Goal: Task Accomplishment & Management: Use online tool/utility

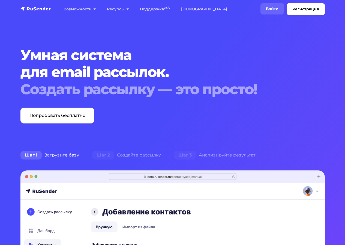
click at [270, 10] on link "Войти" at bounding box center [272, 8] width 23 height 11
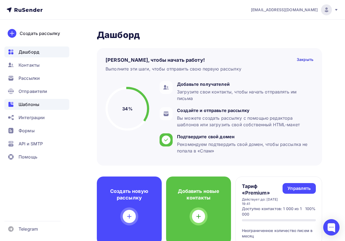
click at [34, 105] on span "Шаблоны" at bounding box center [29, 104] width 21 height 7
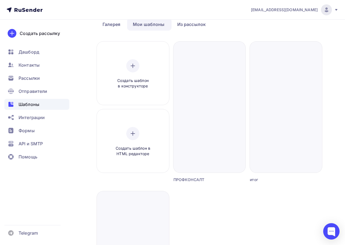
scroll to position [27, 0]
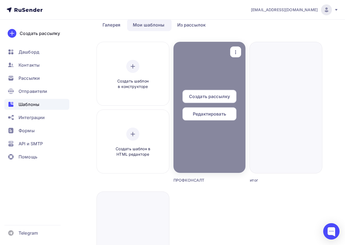
click at [215, 70] on div at bounding box center [210, 107] width 72 height 131
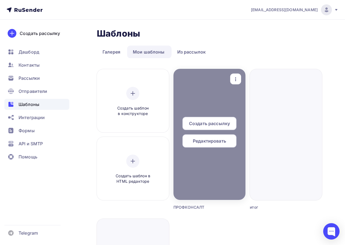
scroll to position [0, 0]
click at [205, 139] on span "Редактировать" at bounding box center [209, 141] width 33 height 7
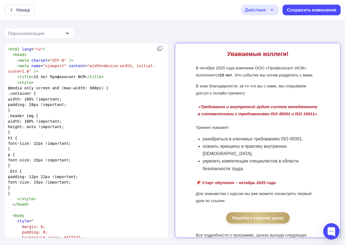
scroll to position [218, 0]
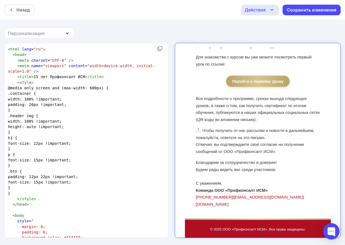
click at [113, 81] on pre "< style >" at bounding box center [85, 82] width 157 height 5
type textarea "<lore ipsu="do"> <sita> <cons adipisc="ELI-8" /> <sedd eius="temporin" utlabor=…"
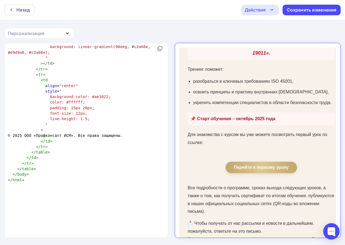
scroll to position [259, 0]
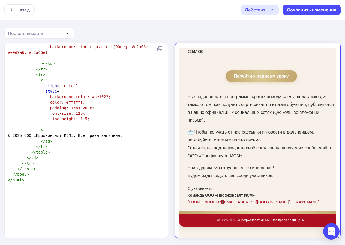
click at [138, 55] on pre "background: linear-gradient(90deg, #c2a66e, #e9d9a6, #c2a66e);" at bounding box center [85, 49] width 157 height 11
type textarea "<lore ipsu="do"> <sita> <cons adipisc="ELI-8" /> <sedd eius="temporin" utlabor=…"
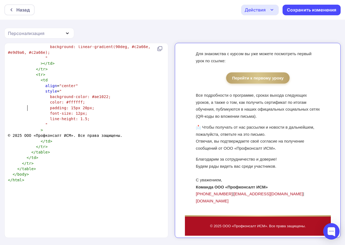
scroll to position [1, 0]
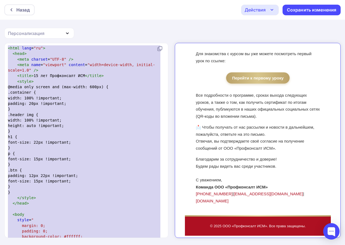
click at [114, 120] on pre "width: 100% !important;" at bounding box center [85, 119] width 157 height 5
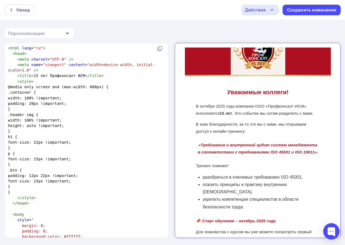
scroll to position [0, 0]
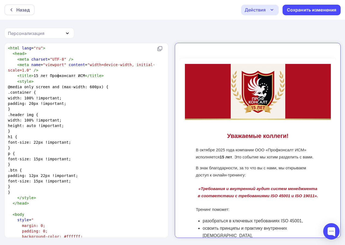
click at [62, 99] on span "width: 100% !important;" at bounding box center [35, 98] width 54 height 4
type textarea "<lore ipsu="do"> <sita> <cons adipisc="ELI-8" /> <sedd eius="temporin" utlabor=…"
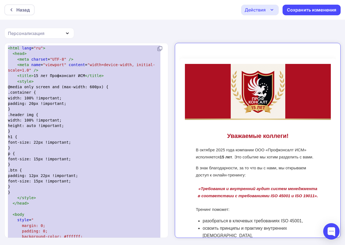
click at [90, 98] on pre "width: 100% !important;" at bounding box center [85, 97] width 157 height 5
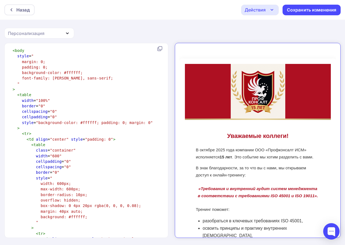
click at [26, 18] on div "Назад Действия Отправить тестовое письмо Выйти без сохранения Сохранить изменен…" at bounding box center [172, 10] width 345 height 20
click at [25, 16] on div "Назад Действия Отправить тестовое письмо Выйти без сохранения Сохранить изменен…" at bounding box center [172, 10] width 345 height 20
click at [268, 13] on div "Действия" at bounding box center [260, 10] width 38 height 11
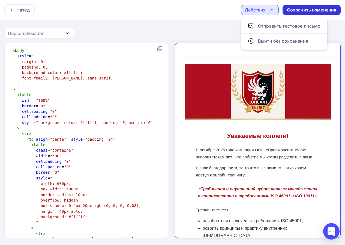
click at [325, 6] on div "Сохранить изменения" at bounding box center [312, 10] width 58 height 11
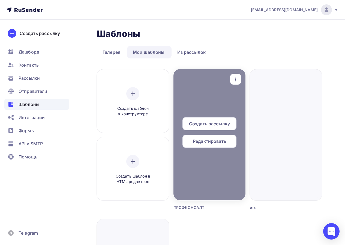
click at [207, 140] on span "Редактировать" at bounding box center [209, 141] width 33 height 7
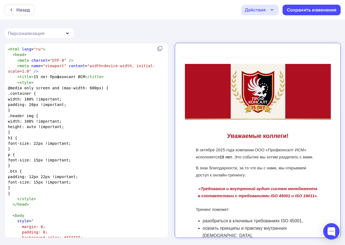
click at [83, 94] on pre ".container {" at bounding box center [85, 93] width 157 height 5
type textarea "<lore ipsu="do"> <sita> <cons adipisc="ELI-8" /> <sedd eius="temporin" utlabor=…"
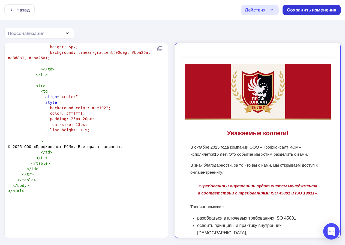
click at [314, 11] on div "Сохранить изменения" at bounding box center [312, 10] width 50 height 6
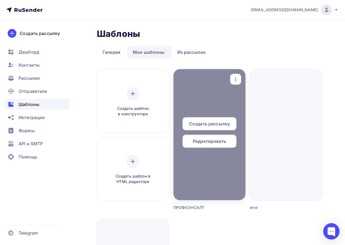
click at [214, 140] on span "Редактировать" at bounding box center [209, 141] width 33 height 7
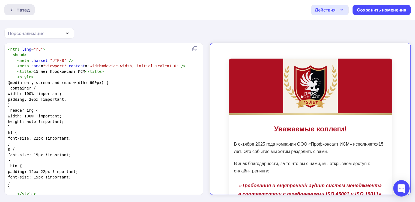
click at [25, 10] on div "Назад" at bounding box center [22, 10] width 13 height 7
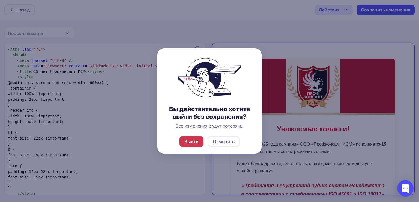
click at [186, 141] on div "Выйти" at bounding box center [192, 141] width 14 height 7
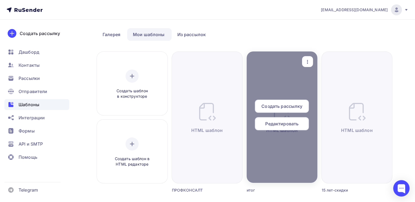
scroll to position [27, 0]
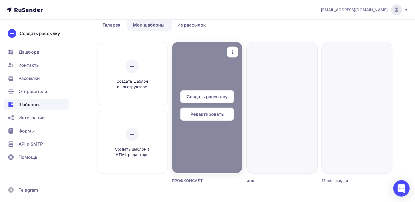
click at [235, 49] on icon "button" at bounding box center [232, 52] width 7 height 7
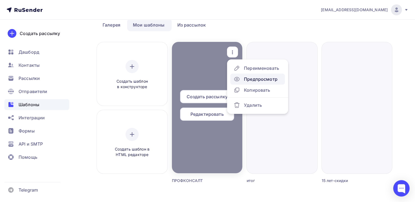
click at [256, 79] on div "Предпросмотр" at bounding box center [261, 79] width 34 height 7
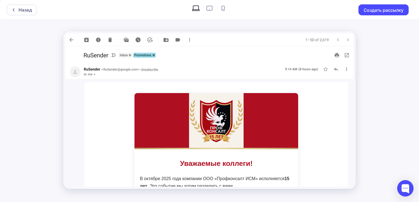
click at [210, 7] on icon at bounding box center [209, 8] width 9 height 9
radio input "true"
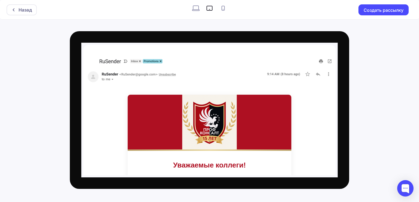
click at [221, 11] on icon at bounding box center [223, 8] width 9 height 9
radio input "true"
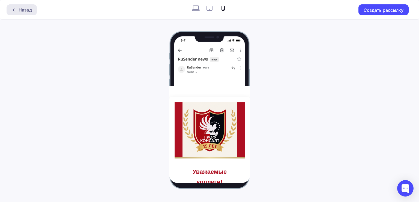
click at [33, 14] on div "Назад" at bounding box center [22, 9] width 30 height 11
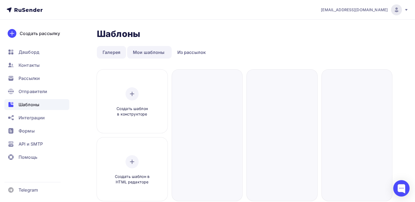
click at [117, 50] on link "Галерея" at bounding box center [111, 52] width 29 height 13
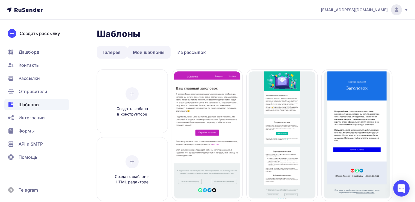
click at [140, 49] on link "Мои шаблоны" at bounding box center [148, 52] width 43 height 13
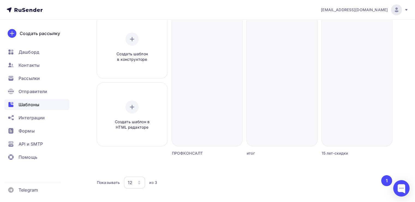
scroll to position [27, 0]
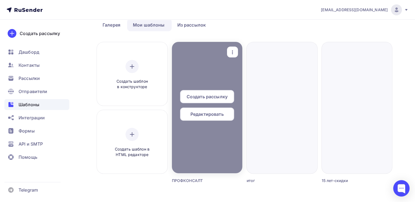
click at [205, 114] on span "Редактировать" at bounding box center [207, 114] width 33 height 7
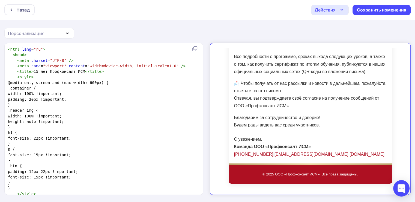
scroll to position [0, 0]
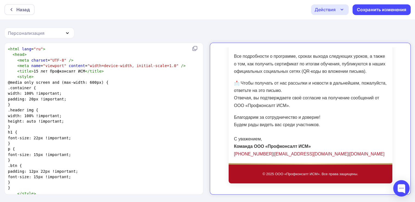
click at [247, 147] on link "[PHONE_NUMBER]" at bounding box center [248, 149] width 39 height 5
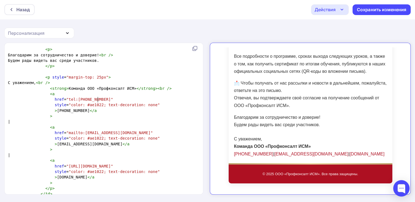
scroll to position [2, 0]
type textarea "el:[PHONE_NUMBER]"
drag, startPoint x: 98, startPoint y: 98, endPoint x: 65, endPoint y: 101, distance: 33.2
click at [66, 101] on span ""tel:[PHONE_NUMBER]"" at bounding box center [89, 99] width 47 height 4
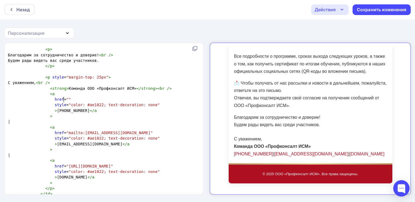
type textarea "#"
click at [97, 103] on span ""color: #ae1022; text-decoration: none"" at bounding box center [114, 104] width 91 height 4
click at [349, 10] on div "Сохранить изменения" at bounding box center [382, 10] width 50 height 6
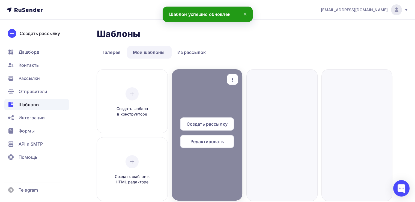
click at [211, 140] on span "Редактировать" at bounding box center [207, 141] width 33 height 7
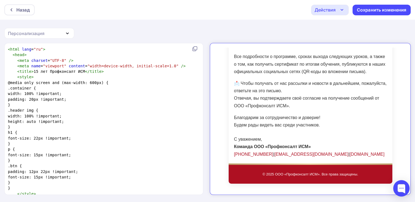
click at [243, 150] on link "[PHONE_NUMBER]" at bounding box center [248, 149] width 39 height 5
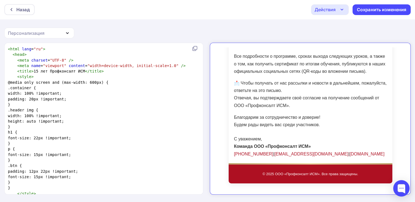
click at [279, 148] on link "[EMAIL_ADDRESS][DOMAIN_NAME]" at bounding box center [307, 149] width 74 height 5
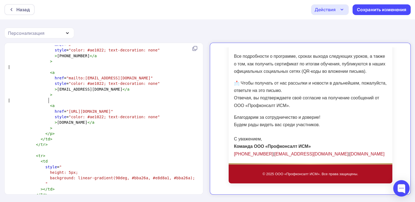
click at [76, 100] on pre "|" at bounding box center [103, 99] width 192 height 5
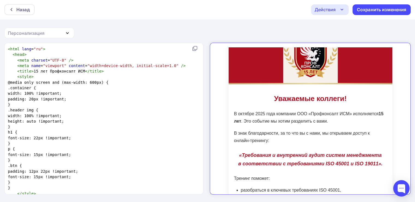
scroll to position [82, 0]
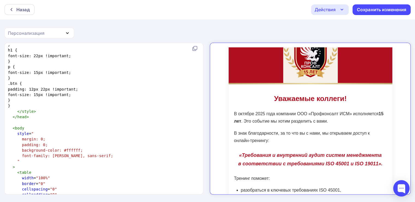
click at [43, 110] on pre "</ style >" at bounding box center [103, 110] width 192 height 5
click at [38, 107] on pre "}" at bounding box center [103, 105] width 192 height 5
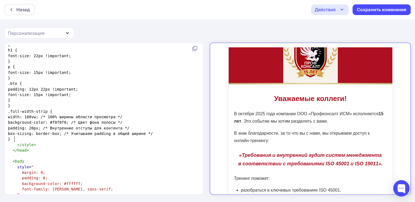
click at [27, 111] on span ".full-width-strip {" at bounding box center [30, 111] width 45 height 4
click at [16, 116] on span "width: 100vw; /* 100% ширины области просмотра */" at bounding box center [65, 116] width 115 height 4
click at [18, 116] on span "width: 100vw; /* 100% ширины области просмотра */" at bounding box center [65, 116] width 115 height 4
click at [18, 117] on span "width: 100vw; /* 100% ширины области просмотра */" at bounding box center [65, 116] width 115 height 4
type textarea "width"
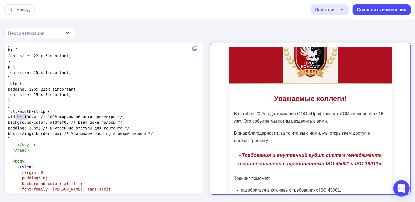
click at [17, 117] on span "width: 100vw; /* 100% ширины области просмотра */" at bounding box center [65, 116] width 115 height 4
type textarea "ll-width-stri"
drag, startPoint x: 49, startPoint y: 111, endPoint x: 21, endPoint y: 110, distance: 27.9
click at [21, 110] on span "full-width-strip {" at bounding box center [29, 111] width 42 height 4
click at [18, 110] on span "full-width-strip {" at bounding box center [29, 111] width 42 height 4
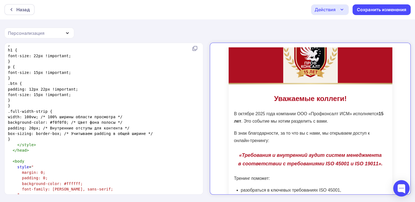
type textarea "ri"
click at [46, 111] on span ".full-width-strip {" at bounding box center [30, 111] width 45 height 4
click at [50, 111] on span ".full-width-strip {" at bounding box center [30, 111] width 45 height 4
type textarea "full-width-strip"
drag, startPoint x: 53, startPoint y: 111, endPoint x: 19, endPoint y: 111, distance: 33.9
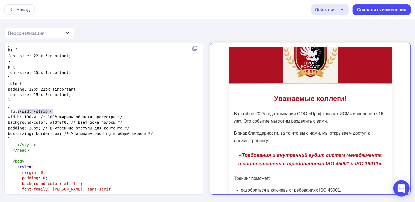
click at [19, 111] on span ".full-width-strip {" at bounding box center [30, 111] width 45 height 4
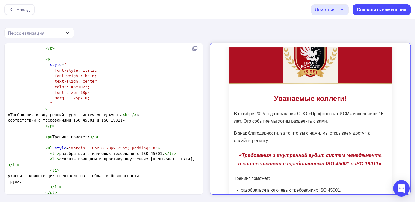
click at [63, 112] on pre ">" at bounding box center [103, 108] width 192 height 5
click at [57, 134] on pre "​" at bounding box center [103, 130] width 192 height 5
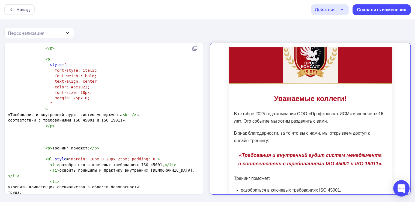
type textarea "Б"
type textarea "<div></div>"
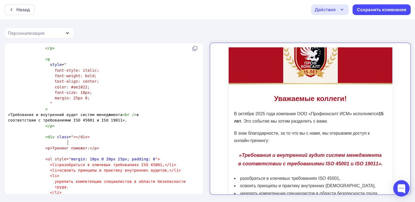
type textarea "class="""
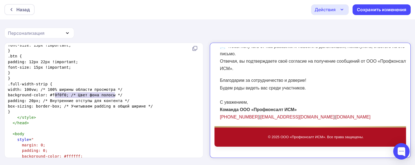
type textarea "#f0f0f0; /* Цвет фона полосы */"
drag, startPoint x: 55, startPoint y: 94, endPoint x: 121, endPoint y: 95, distance: 66.6
click at [121, 95] on pre "background-color: #f0f0f0; /* Цвет фона полосы */" at bounding box center [103, 94] width 192 height 5
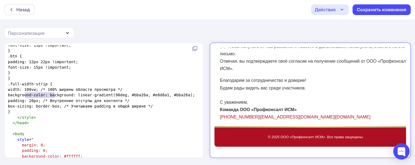
type textarea "background-color:"
drag, startPoint x: 51, startPoint y: 94, endPoint x: 17, endPoint y: 94, distance: 33.6
click at [17, 94] on span "background-color: background: linear-gradient(90deg, #bba26a, #e8d8a1, #bba26a);" at bounding box center [101, 95] width 187 height 4
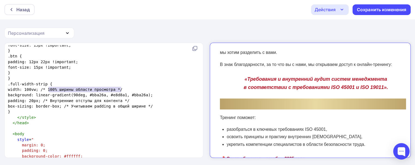
type textarea "/* 100% ширины области просмотра */"
drag, startPoint x: 130, startPoint y: 88, endPoint x: 47, endPoint y: 88, distance: 83.0
click at [47, 88] on pre "width: 100vw; /* 100% ширины области просмотра */" at bounding box center [103, 89] width 192 height 5
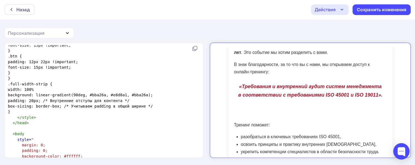
type textarea "%;"
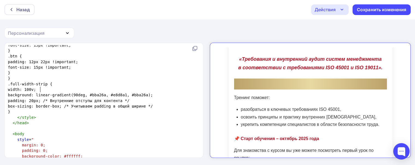
type textarea "vh"
type textarea "wh"
type textarea "%"
type textarea "/* Внутренние отступы для контента */"
drag, startPoint x: 128, startPoint y: 100, endPoint x: 49, endPoint y: 100, distance: 78.4
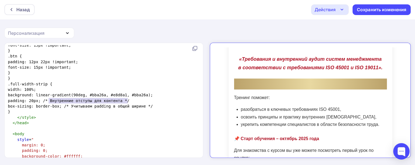
click at [49, 100] on pre "padding: 20px; /* Внутренние отступы для контента */" at bounding box center [103, 100] width 192 height 5
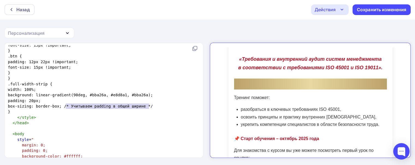
type textarea "/* Учитываем padding в общей ширине */"
drag, startPoint x: 123, startPoint y: 105, endPoint x: 68, endPoint y: 108, distance: 55.2
click at [68, 108] on pre "box-sizing: border-box; /* Учитываем padding в общей ширине */" at bounding box center [103, 105] width 192 height 5
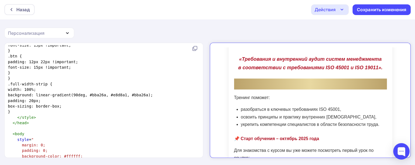
click at [48, 87] on pre "width: 100%;" at bounding box center [103, 89] width 192 height 5
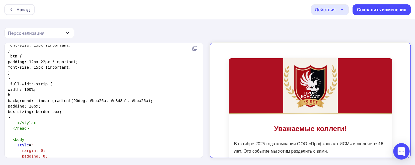
type textarea "hei"
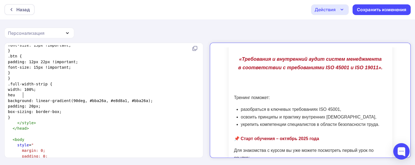
type textarea "heu="
type textarea "ight: 5px;"
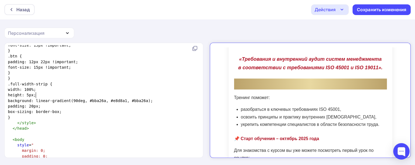
type textarea "2"
type textarea "max0"
type textarea "-"
type textarea "10"
type textarea "box-sizing: border-box;"
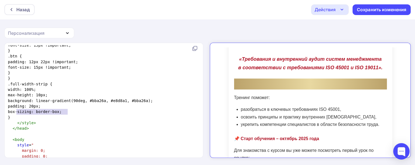
drag, startPoint x: 76, startPoint y: 111, endPoint x: 16, endPoint y: 109, distance: 60.1
click at [16, 109] on pre "box-sizing: border-box;" at bounding box center [103, 111] width 192 height 5
type textarea "#bba26a"
drag, startPoint x: 90, startPoint y: 100, endPoint x: 105, endPoint y: 100, distance: 15.0
click at [105, 100] on span "background: linear-gradient(90deg, #bba26a, #e8d8a1, #bba26a);" at bounding box center [80, 100] width 145 height 4
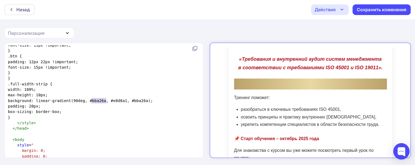
click at [165, 100] on pre "background: linear-gradient(90deg, #bba26a, #e8d8a1, #bba26a);" at bounding box center [103, 100] width 192 height 5
type textarea "ackground: linear-gradient(90deg, #bba26a, #e8d8a1, #bba26a);"
drag, startPoint x: 149, startPoint y: 100, endPoint x: 18, endPoint y: 100, distance: 131.1
click at [18, 100] on pre "background: linear-gradient(90deg, #bba26a, #e8d8a1, #bba26a);" at bounding box center [103, 100] width 192 height 5
click at [17, 100] on span "background: linear-gradient(90deg, #bba26a, #e8d8a1, #bba26a);" at bounding box center [80, 100] width 145 height 4
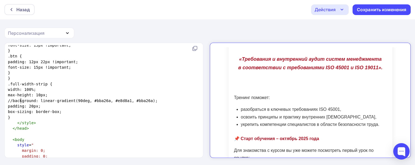
type textarea "//"
click at [58, 90] on pre "width: 100%;" at bounding box center [103, 89] width 192 height 5
click at [64, 94] on pre "max-height: 10px;" at bounding box center [103, 94] width 192 height 5
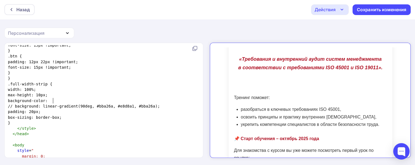
type textarea "background-color:"
type textarea "#bba26a"
drag, startPoint x: 97, startPoint y: 105, endPoint x: 112, endPoint y: 107, distance: 15.1
click at [112, 107] on span "// background: linear-gradient(90deg, #bba26a, #e8d8a1, #bba26a);" at bounding box center [84, 106] width 152 height 4
click at [65, 100] on pre "background-color:" at bounding box center [103, 100] width 192 height 5
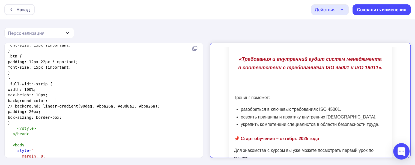
paste textarea ";"
type textarea ";"
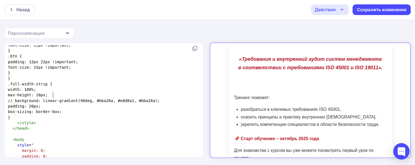
click at [24, 99] on span "// background: linear-gradient(90deg, #bba26a, #e8d8a1, #bba26a);" at bounding box center [84, 100] width 152 height 4
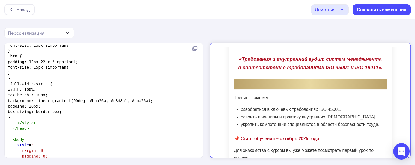
click at [31, 95] on span "max-height: 10px;" at bounding box center [28, 95] width 40 height 4
type textarea "height"
click at [31, 95] on span "max-height: 10px;" at bounding box center [28, 95] width 40 height 4
paste textarea
click at [25, 93] on span "max-height: 10px;" at bounding box center [28, 95] width 40 height 4
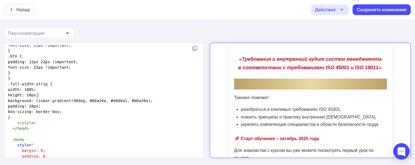
click at [37, 93] on span "height: 10px;" at bounding box center [23, 95] width 31 height 4
type textarea "2"
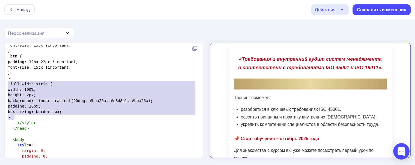
drag, startPoint x: 20, startPoint y: 97, endPoint x: 8, endPoint y: 85, distance: 17.6
type textarea ".full-width-strip { width: 100%; height: 2px; background: linear-gradient(90deg…"
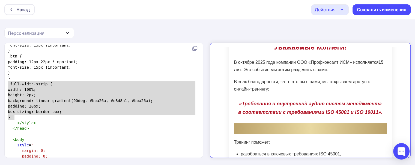
scroll to position [126, 0]
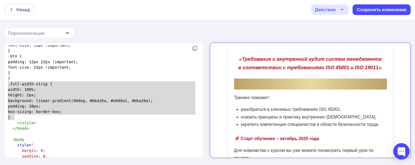
click at [32, 104] on span "padding: 20px;" at bounding box center [24, 106] width 33 height 4
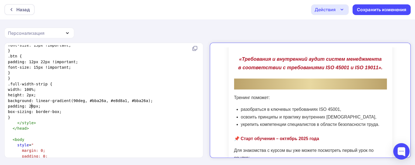
scroll to position [2, 0]
type textarea "padding: 20px;"
drag, startPoint x: 55, startPoint y: 105, endPoint x: 16, endPoint y: 105, distance: 38.2
click at [16, 105] on pre "padding: 20px;" at bounding box center [103, 105] width 192 height 5
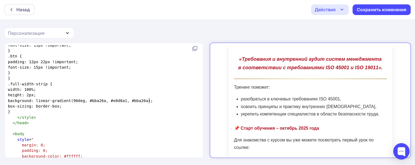
scroll to position [126, 0]
click at [15, 104] on span "box-sizing: border-box;" at bounding box center [35, 106] width 54 height 4
click at [100, 98] on span "background: linear-gradient(90deg, #bba26a, #e8d8a1, #bba26a);" at bounding box center [80, 100] width 145 height 4
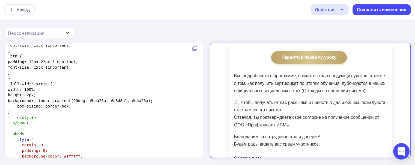
scroll to position [262, 0]
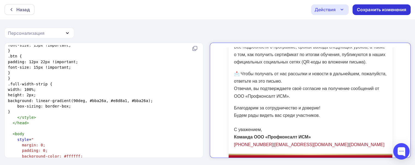
click at [349, 12] on div "Сохранить изменения" at bounding box center [382, 10] width 50 height 6
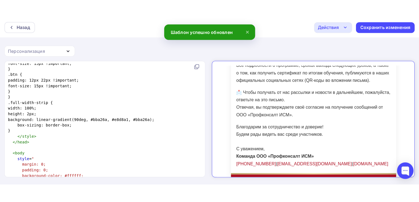
scroll to position [0, 0]
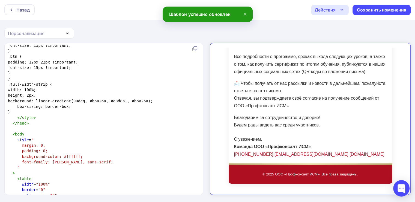
click at [341, 12] on icon "button" at bounding box center [342, 10] width 7 height 7
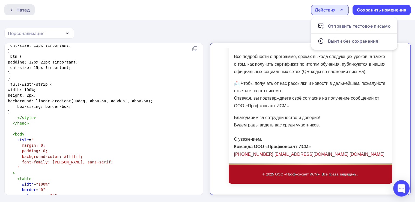
click at [28, 11] on div "Назад" at bounding box center [22, 10] width 13 height 7
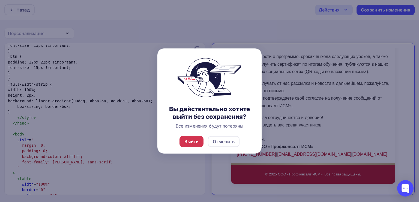
click at [198, 142] on div "Выйти" at bounding box center [192, 141] width 14 height 7
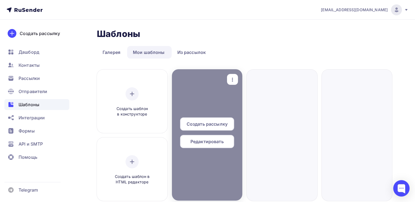
click at [234, 79] on icon "button" at bounding box center [232, 79] width 7 height 7
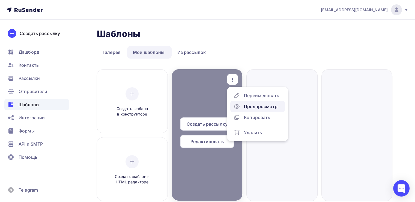
click at [252, 104] on div "Предпросмотр" at bounding box center [261, 106] width 34 height 7
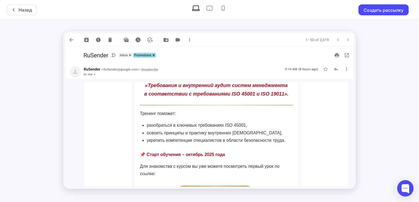
scroll to position [137, 0]
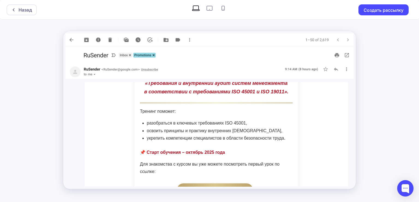
click at [208, 6] on icon at bounding box center [210, 8] width 6 height 5
radio input "true"
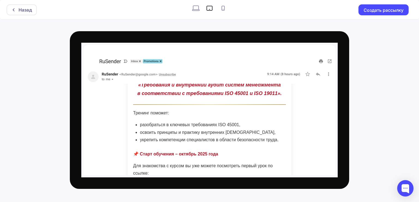
click at [220, 7] on icon at bounding box center [223, 8] width 9 height 9
radio input "true"
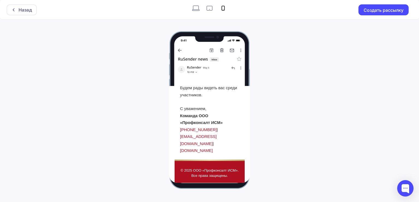
scroll to position [563, 0]
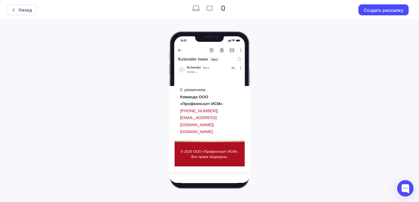
click at [196, 10] on icon at bounding box center [196, 8] width 9 height 9
radio input "true"
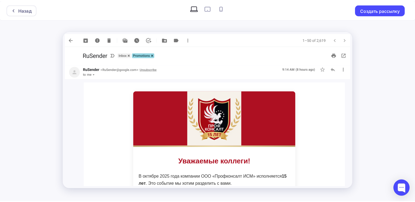
scroll to position [0, 0]
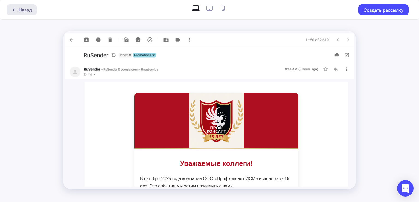
click at [25, 13] on div "Назад" at bounding box center [22, 9] width 30 height 11
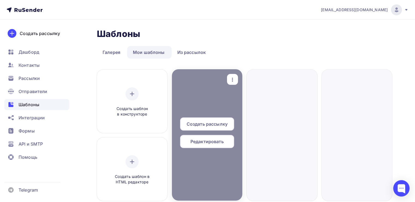
click at [215, 141] on span "Редактировать" at bounding box center [207, 141] width 33 height 7
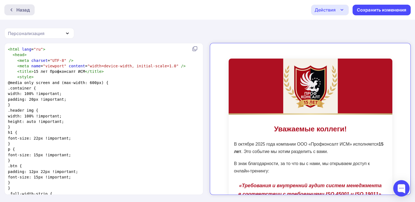
click at [22, 10] on div "Назад" at bounding box center [22, 10] width 13 height 7
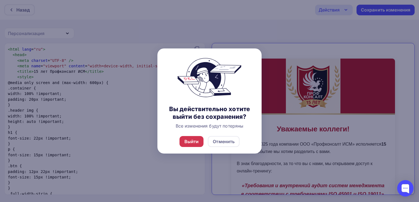
click at [188, 140] on div "Выйти" at bounding box center [192, 141] width 14 height 7
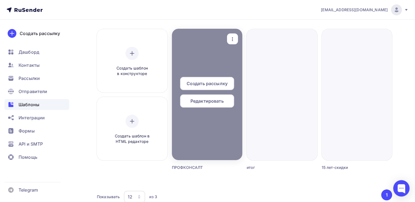
scroll to position [27, 0]
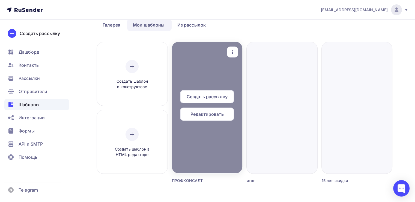
click at [233, 47] on div "button" at bounding box center [232, 52] width 11 height 11
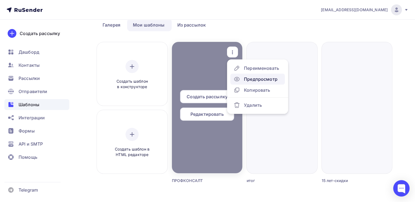
click at [253, 78] on div "Предпросмотр" at bounding box center [261, 79] width 34 height 7
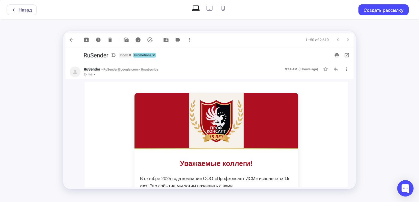
click at [349, 104] on div "Назад Создать рассылку" at bounding box center [209, 101] width 419 height 202
click at [24, 8] on div "Назад" at bounding box center [25, 10] width 13 height 7
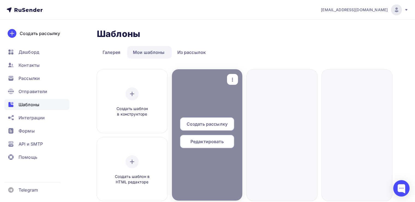
click at [211, 144] on span "Редактировать" at bounding box center [207, 141] width 33 height 7
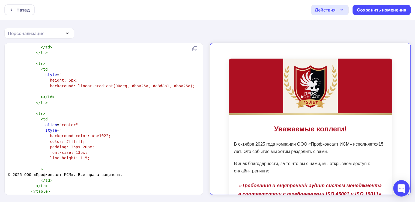
scroll to position [1369, 0]
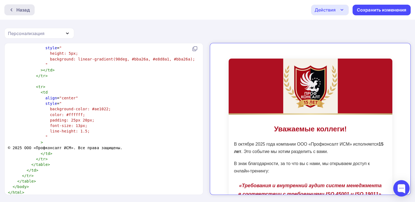
click at [24, 10] on div "Назад" at bounding box center [22, 10] width 13 height 7
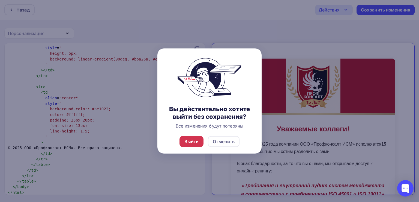
click at [190, 141] on div "Выйти" at bounding box center [192, 141] width 14 height 7
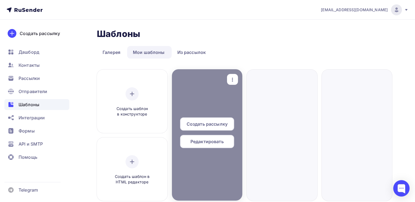
click at [210, 140] on span "Редактировать" at bounding box center [207, 141] width 33 height 7
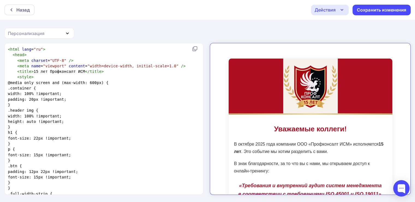
click at [336, 8] on div "Действия" at bounding box center [330, 10] width 38 height 11
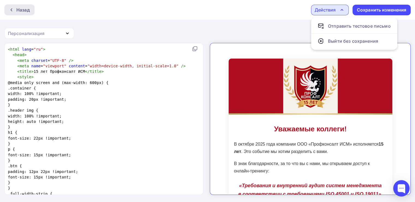
click at [19, 12] on div "Назад" at bounding box center [22, 10] width 13 height 7
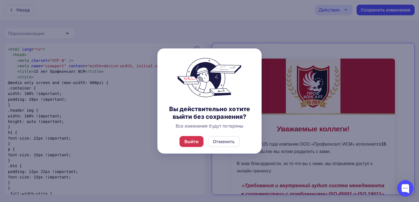
click at [181, 143] on div "Выйти" at bounding box center [192, 141] width 24 height 11
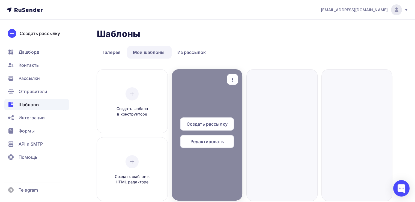
click at [209, 141] on span "Редактировать" at bounding box center [207, 141] width 33 height 7
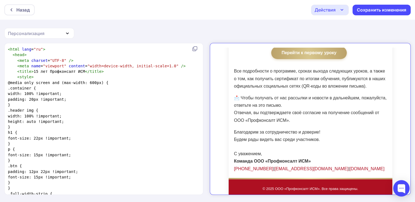
scroll to position [253, 0]
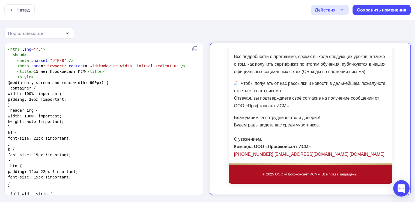
click at [241, 148] on link "[PHONE_NUMBER]" at bounding box center [248, 149] width 39 height 5
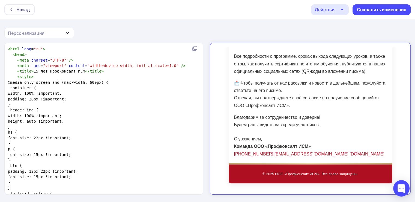
click at [345, 148] on link "[DOMAIN_NAME]" at bounding box center [362, 149] width 35 height 5
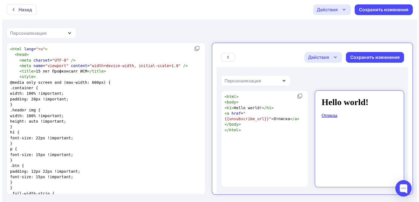
scroll to position [0, 0]
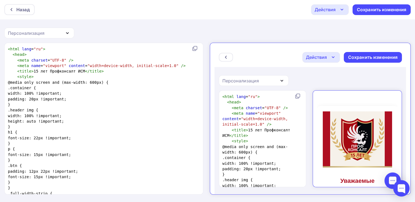
click at [28, 3] on div "Назад Действия Отправить тестовое письмо Выйти без сохранения Сохранить изменен…" at bounding box center [207, 10] width 415 height 20
click at [28, 4] on div "Назад" at bounding box center [19, 9] width 30 height 11
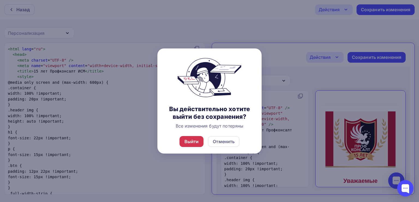
click at [188, 140] on div "Выйти" at bounding box center [192, 141] width 14 height 7
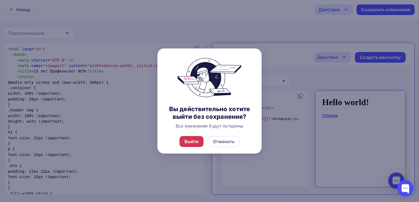
click at [194, 141] on div "Выйти" at bounding box center [192, 141] width 14 height 7
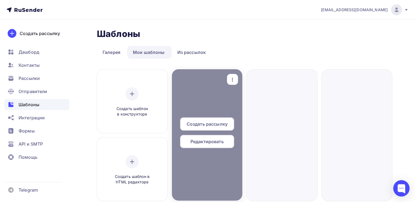
click at [235, 74] on div "button" at bounding box center [232, 79] width 11 height 11
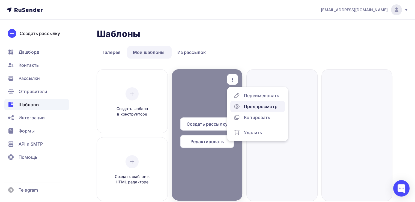
click at [252, 106] on div "Предпросмотр" at bounding box center [261, 106] width 34 height 7
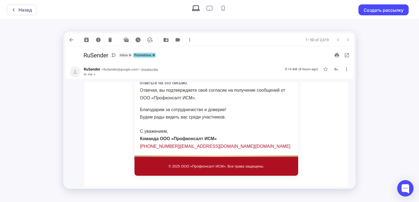
scroll to position [309, 0]
click at [256, 144] on link "[DOMAIN_NAME]" at bounding box center [273, 146] width 35 height 5
click at [20, 11] on div "Назад" at bounding box center [25, 10] width 13 height 7
click at [191, 144] on link "[EMAIL_ADDRESS][DOMAIN_NAME]" at bounding box center [218, 146] width 74 height 5
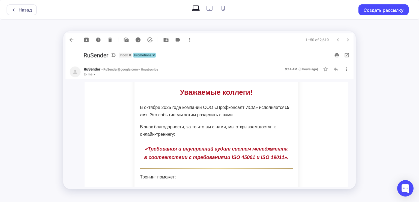
scroll to position [0, 0]
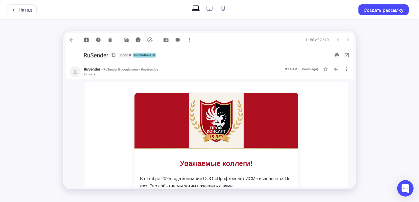
click at [208, 8] on icon at bounding box center [209, 8] width 9 height 9
radio input "true"
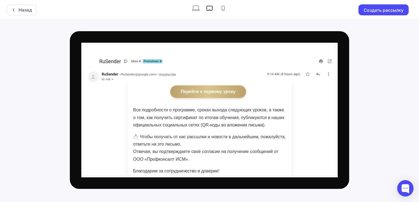
scroll to position [322, 0]
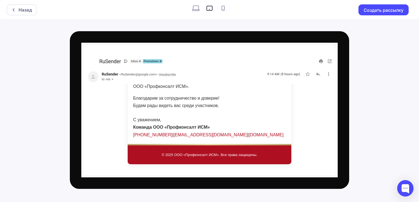
click at [221, 8] on icon at bounding box center [223, 8] width 9 height 9
radio input "true"
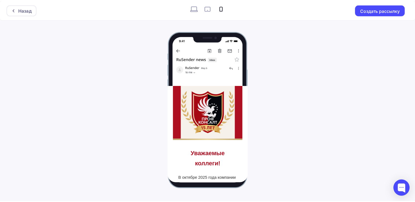
scroll to position [0, 0]
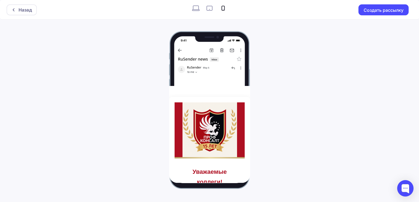
click at [194, 7] on icon at bounding box center [196, 8] width 9 height 9
radio input "true"
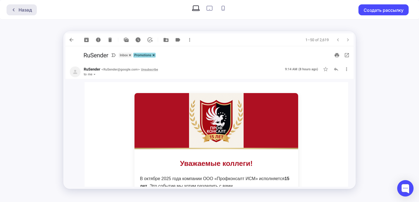
click at [22, 11] on div "Назад" at bounding box center [25, 10] width 13 height 7
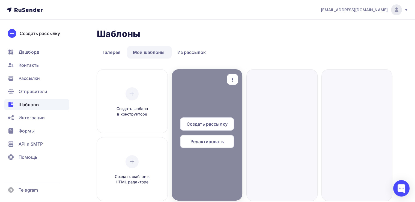
click at [230, 78] on icon "button" at bounding box center [232, 79] width 7 height 7
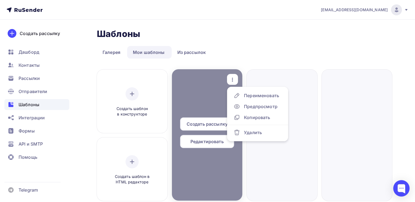
click at [206, 143] on span "Редактировать" at bounding box center [207, 141] width 33 height 7
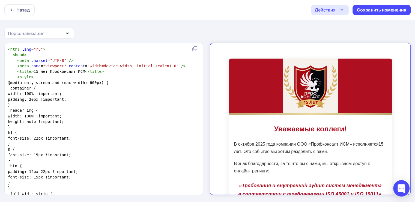
click at [329, 10] on div "Действия" at bounding box center [325, 10] width 21 height 7
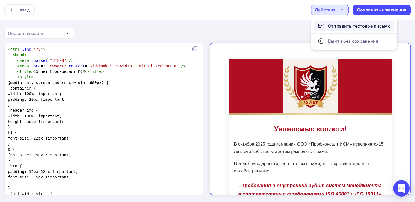
click at [341, 25] on div "Отправить тестовое письмо" at bounding box center [359, 26] width 63 height 7
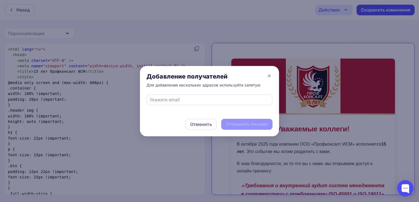
click at [184, 102] on input "text" at bounding box center [210, 99] width 120 height 7
paste input "[EMAIL_ADDRESS][DOMAIN_NAME]"
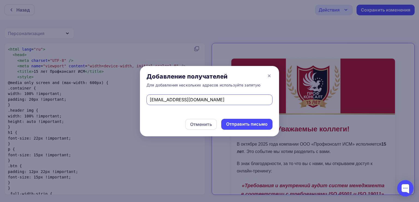
type input "[EMAIL_ADDRESS][DOMAIN_NAME]"
click at [255, 111] on div "[EMAIL_ADDRESS][DOMAIN_NAME]" at bounding box center [209, 103] width 139 height 18
click at [255, 122] on div "Отправить письмо" at bounding box center [247, 124] width 42 height 6
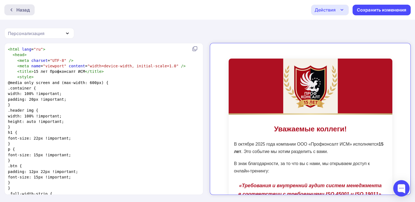
click at [14, 7] on div "Назад" at bounding box center [19, 9] width 30 height 11
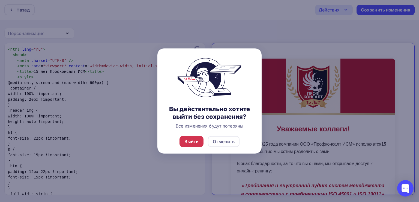
click at [196, 142] on div "Выйти" at bounding box center [192, 141] width 14 height 7
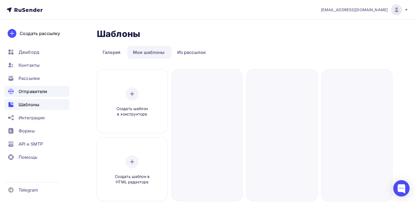
click at [45, 93] on span "Отправители" at bounding box center [33, 91] width 29 height 7
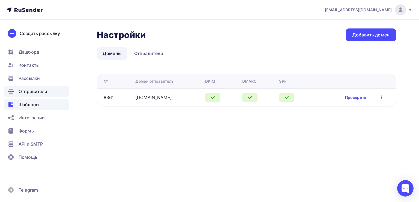
click at [42, 102] on div "Шаблоны" at bounding box center [36, 104] width 65 height 11
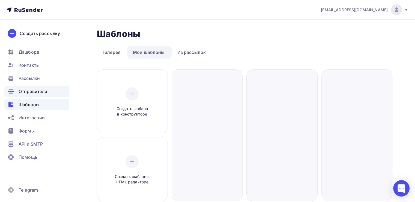
click at [38, 92] on span "Отправители" at bounding box center [33, 91] width 29 height 7
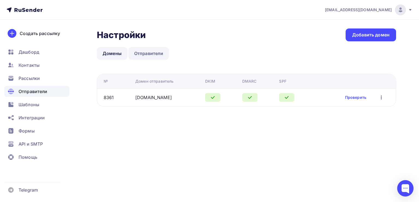
click at [137, 54] on link "Отправители" at bounding box center [149, 53] width 41 height 13
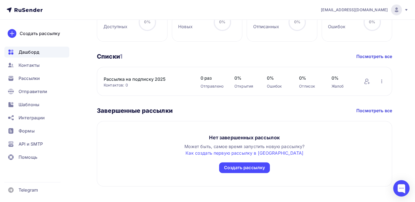
scroll to position [283, 0]
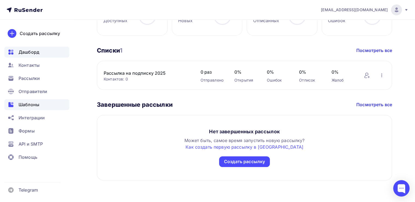
click at [23, 107] on span "Шаблоны" at bounding box center [29, 104] width 21 height 7
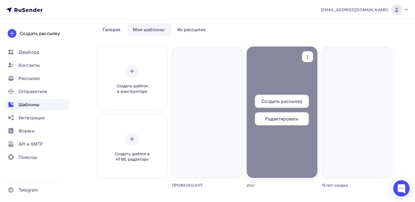
scroll to position [55, 0]
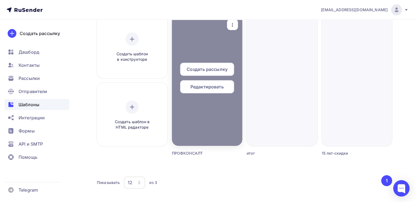
click at [199, 88] on span "Редактировать" at bounding box center [207, 86] width 33 height 7
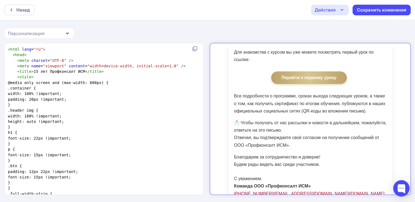
scroll to position [253, 0]
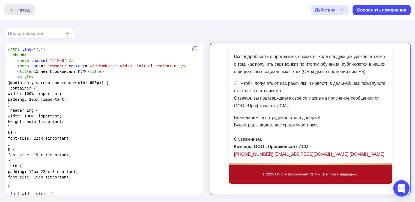
click at [17, 11] on div "Назад" at bounding box center [22, 10] width 13 height 7
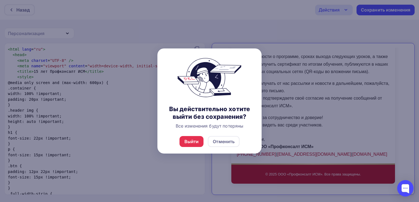
click at [188, 148] on div "Выйти Отменить" at bounding box center [210, 141] width 104 height 24
click at [187, 142] on div "Выйти" at bounding box center [192, 141] width 14 height 7
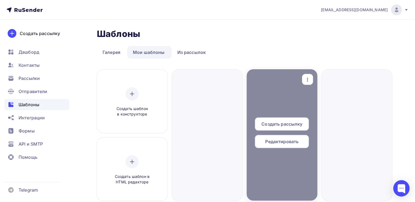
click at [268, 138] on span "Редактировать" at bounding box center [281, 141] width 33 height 7
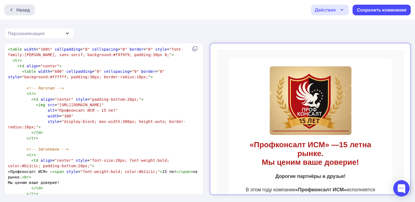
click at [14, 13] on div "Назад" at bounding box center [19, 9] width 30 height 11
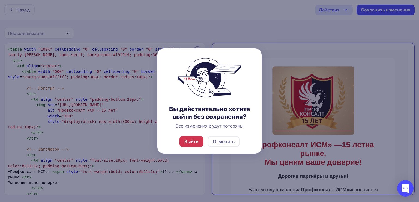
click at [187, 143] on div "Выйти" at bounding box center [192, 141] width 14 height 7
